Goal: Information Seeking & Learning: Learn about a topic

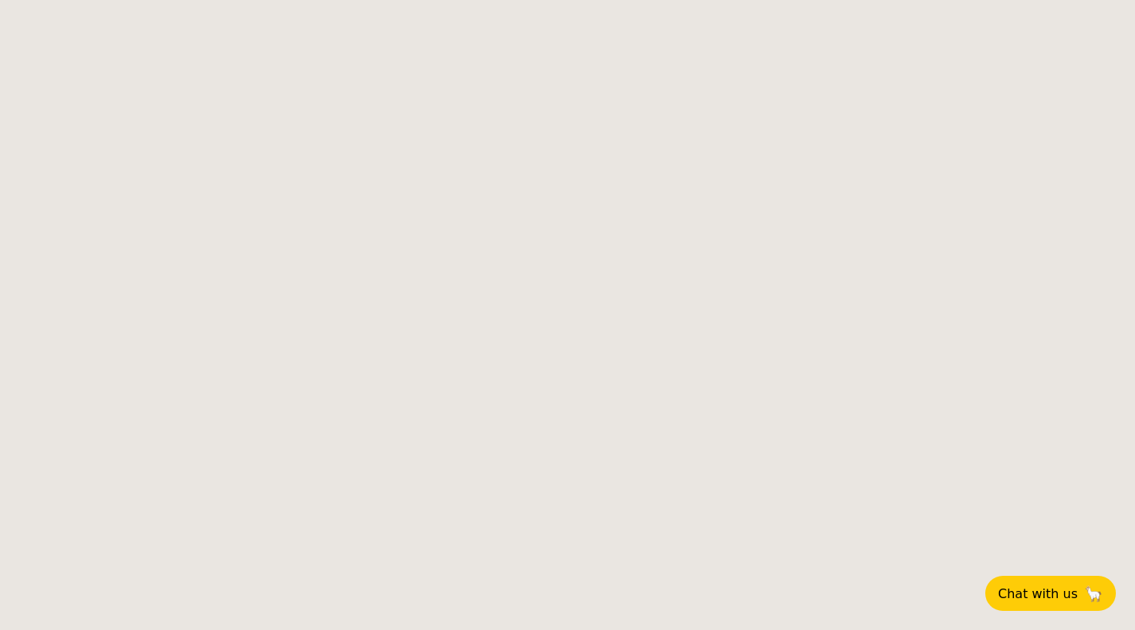
select select
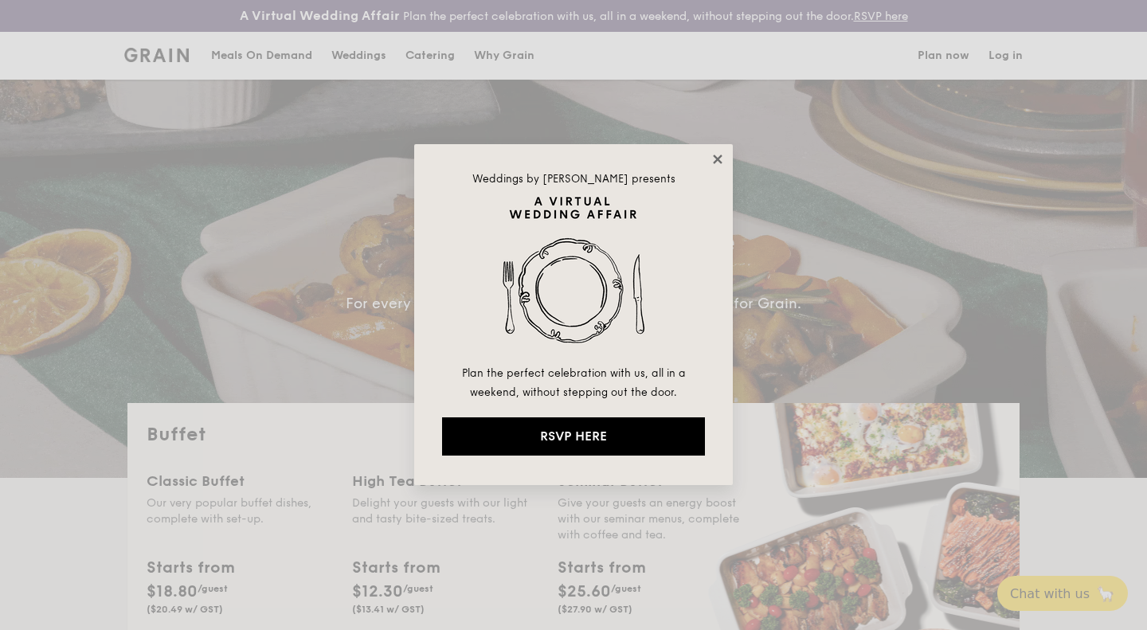
click at [716, 159] on icon at bounding box center [717, 159] width 9 height 9
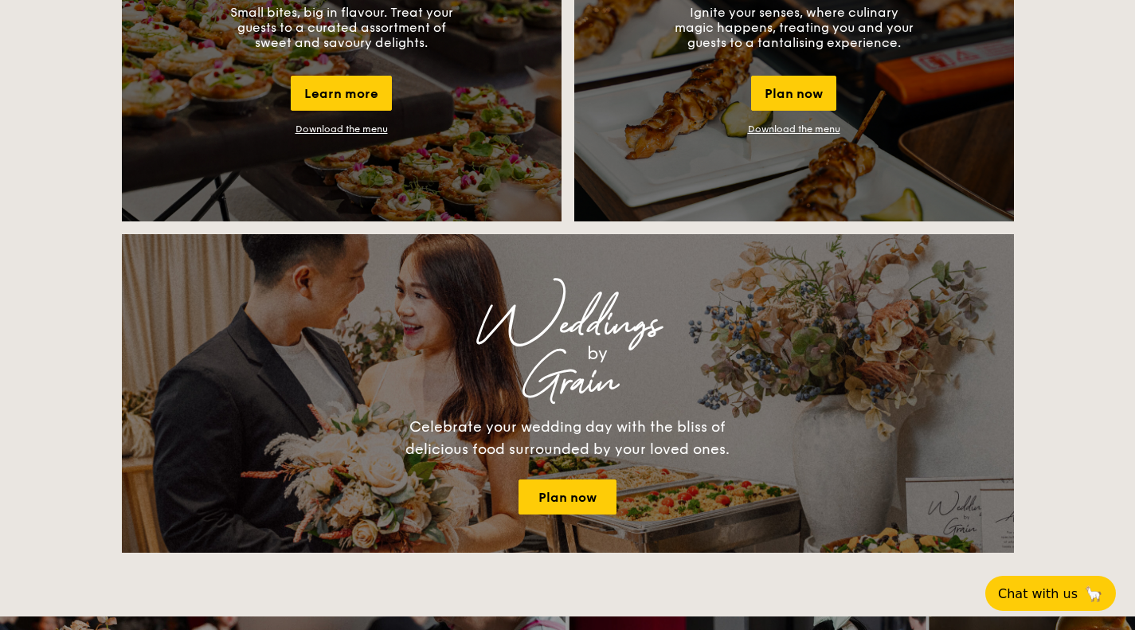
scroll to position [1539, 0]
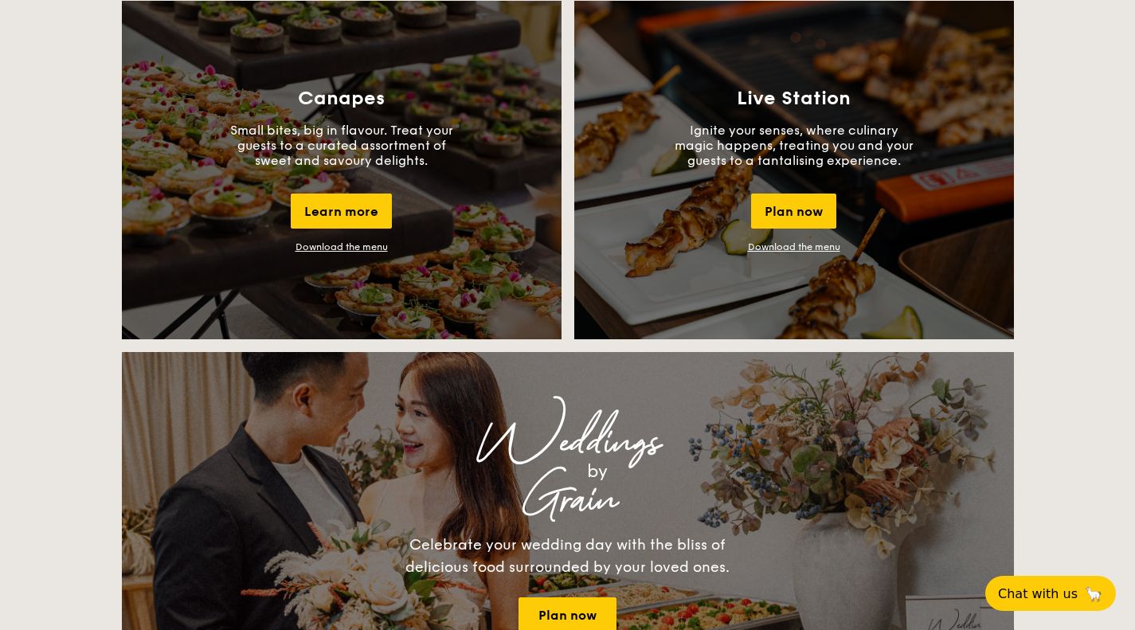
drag, startPoint x: 1145, startPoint y: 100, endPoint x: 1121, endPoint y: 315, distance: 216.5
click at [1121, 315] on html "A Virtual Wedding Affair Plan the perfect celebration with us, all in a weekend…" at bounding box center [567, 567] width 1135 height 4049
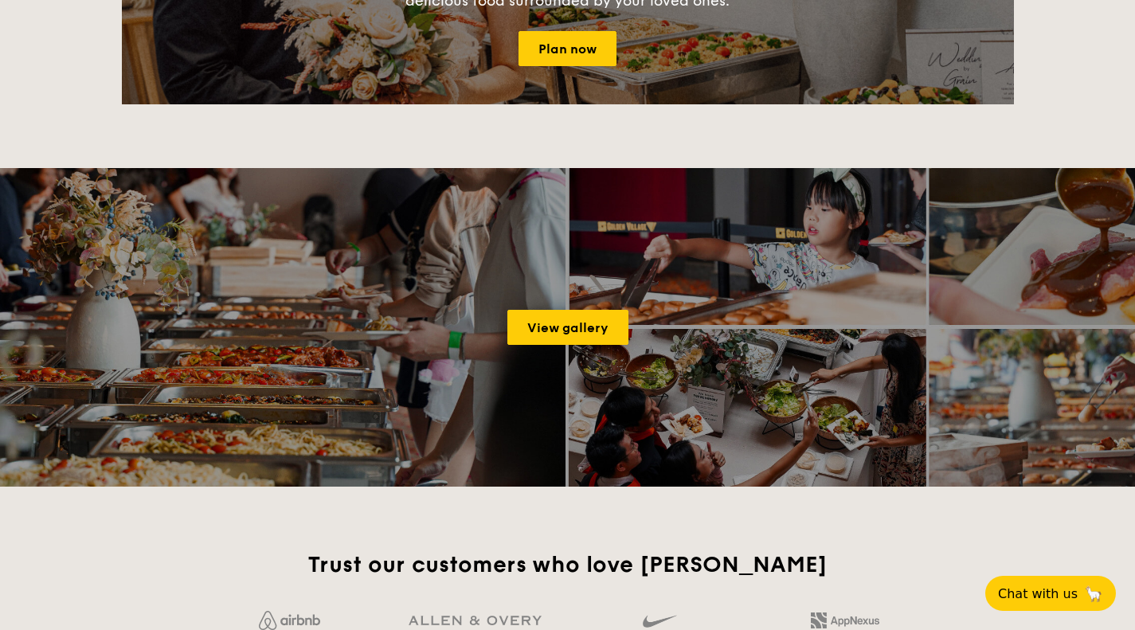
scroll to position [2900, 0]
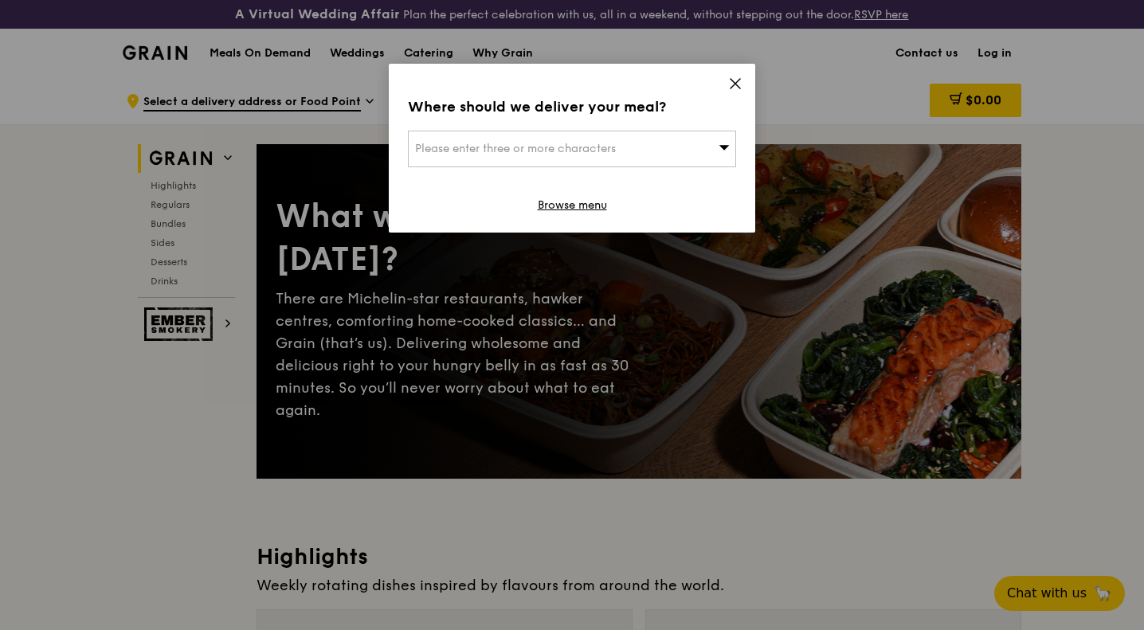
click at [732, 80] on icon at bounding box center [735, 83] width 14 height 14
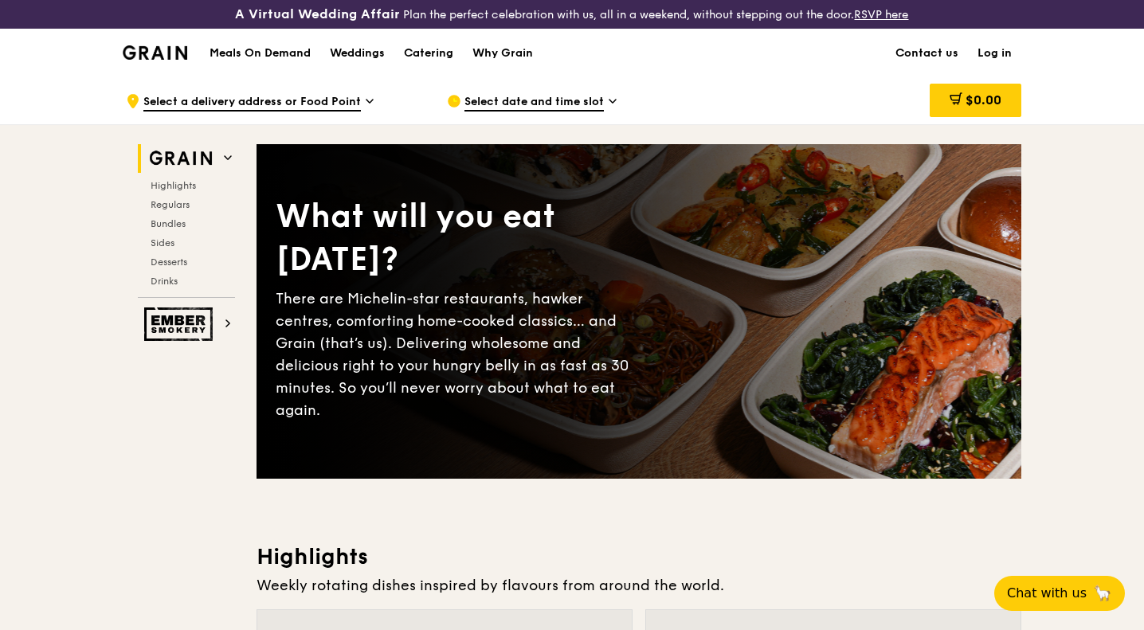
click at [259, 56] on h1 "Meals On Demand" at bounding box center [260, 53] width 101 height 16
click at [1143, 88] on div ".cls-1 { fill: none; stroke: #fff; stroke-linecap: round; stroke-linejoin: roun…" at bounding box center [572, 100] width 1144 height 48
drag, startPoint x: 1143, startPoint y: 30, endPoint x: 1147, endPoint y: 197, distance: 166.6
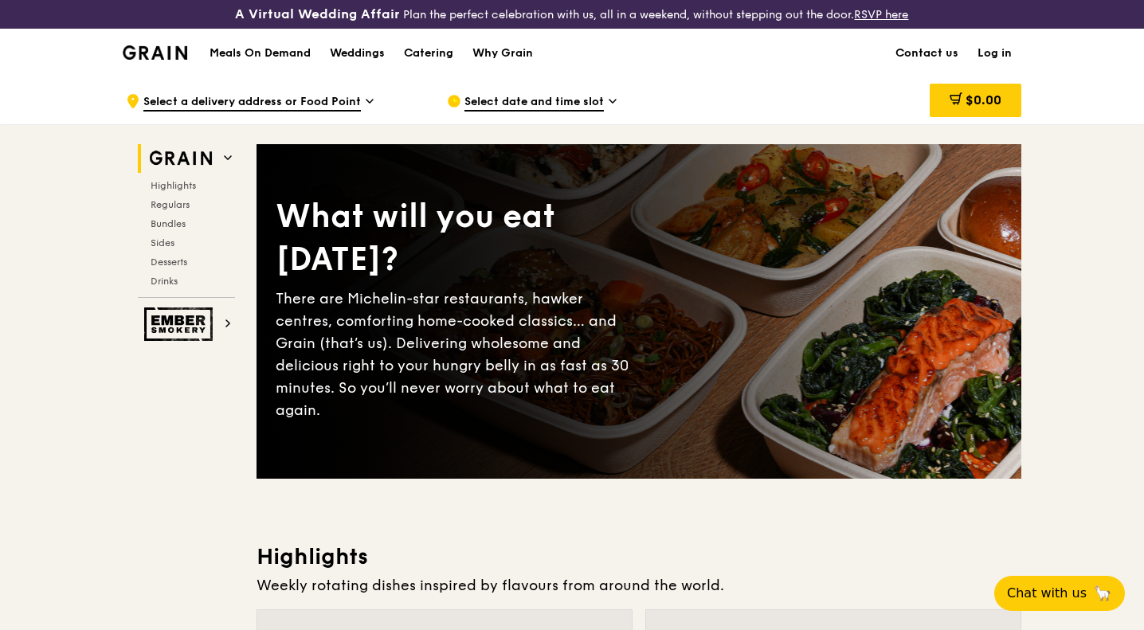
scroll to position [551, 0]
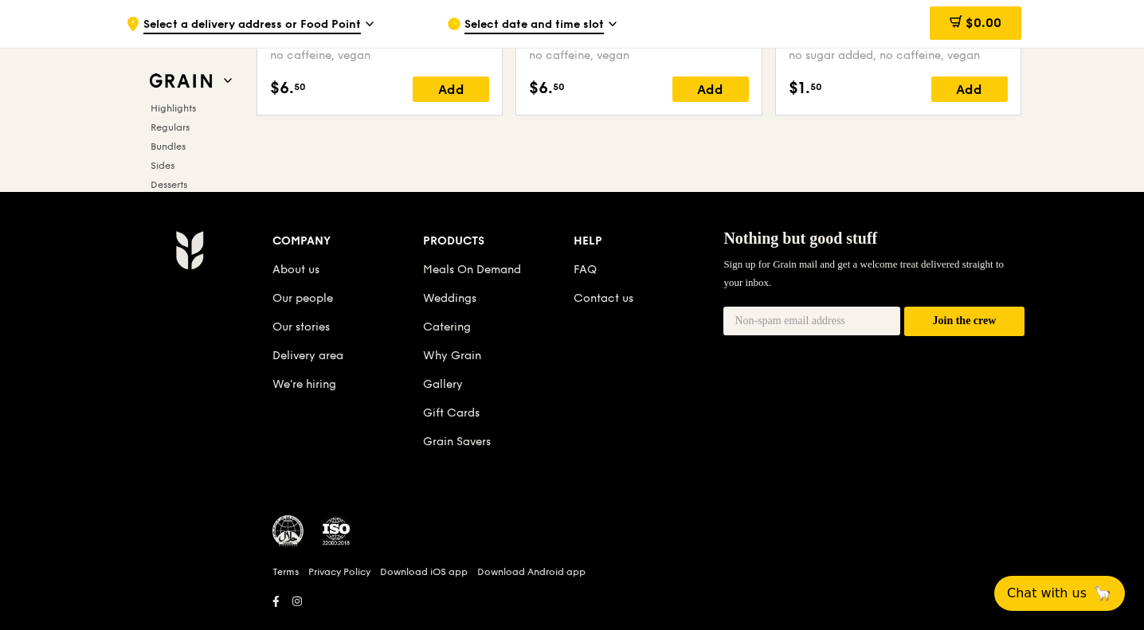
scroll to position [6709, 0]
